Goal: Task Accomplishment & Management: Manage account settings

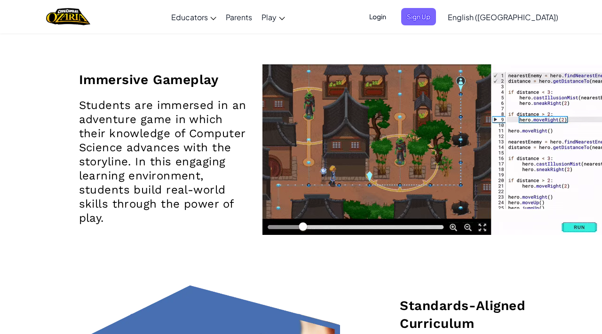
scroll to position [1180, 0]
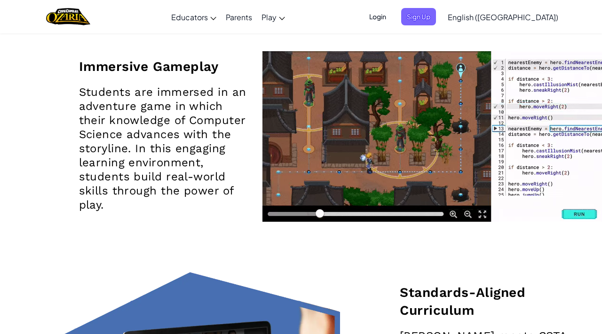
click at [391, 17] on span "Login" at bounding box center [377, 16] width 28 height 17
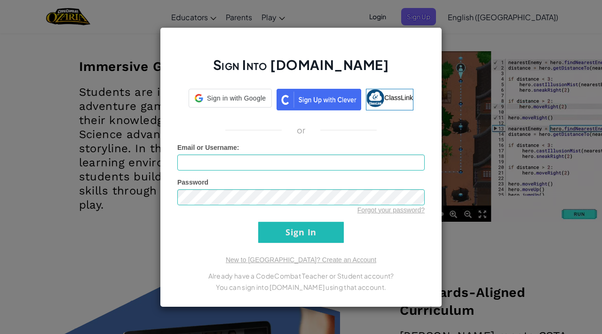
type input "DerikJ"
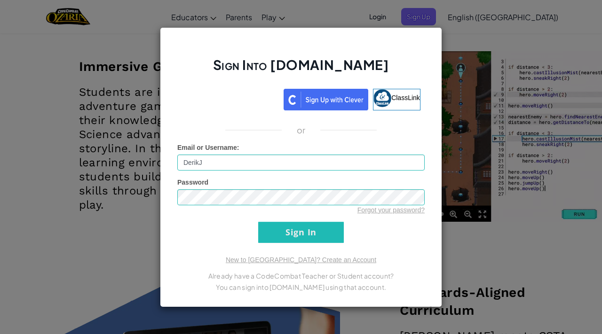
click at [270, 244] on div "Sign Into [DOMAIN_NAME] ClassLink or Unknown Error Email or Username : DerikJ P…" at bounding box center [301, 167] width 282 height 280
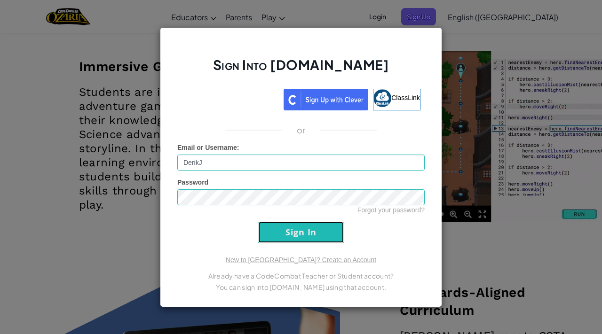
click at [281, 241] on input "Sign In" at bounding box center [301, 232] width 86 height 21
